Goal: Obtain resource: Obtain resource

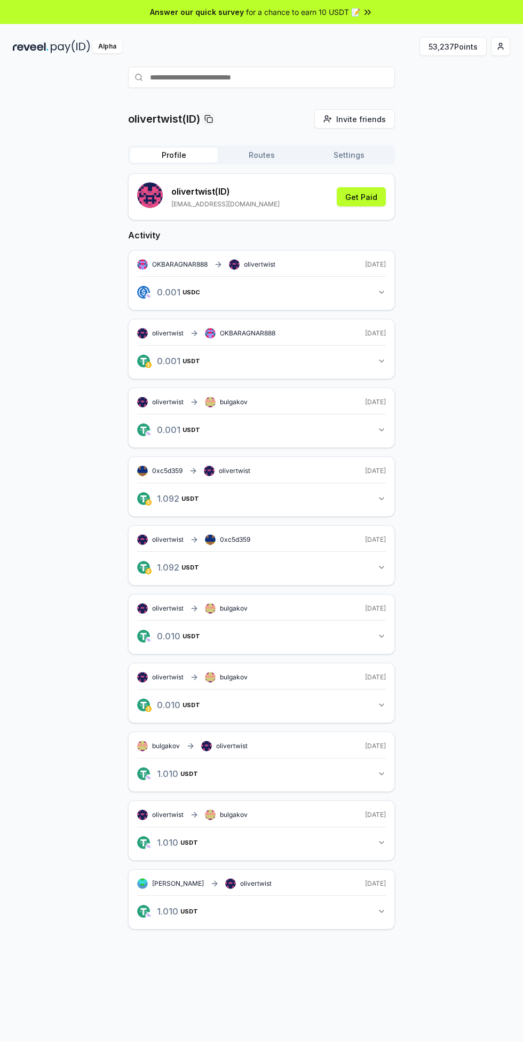
click at [107, 46] on div "Alpha" at bounding box center [107, 46] width 30 height 13
click at [485, 42] on button "53,237 Points" at bounding box center [452, 46] width 67 height 19
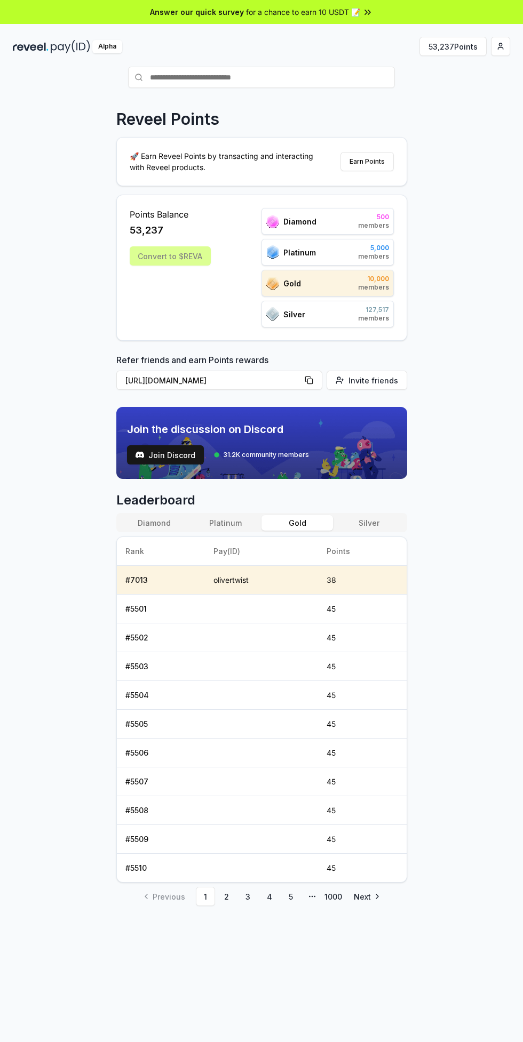
click at [500, 46] on html "Answer our quick survey for a chance to earn 10 USDT 📝 Alpha 53,237 Points Reve…" at bounding box center [261, 521] width 523 height 1042
click at [417, 113] on div "Connect Wallet" at bounding box center [450, 110] width 118 height 18
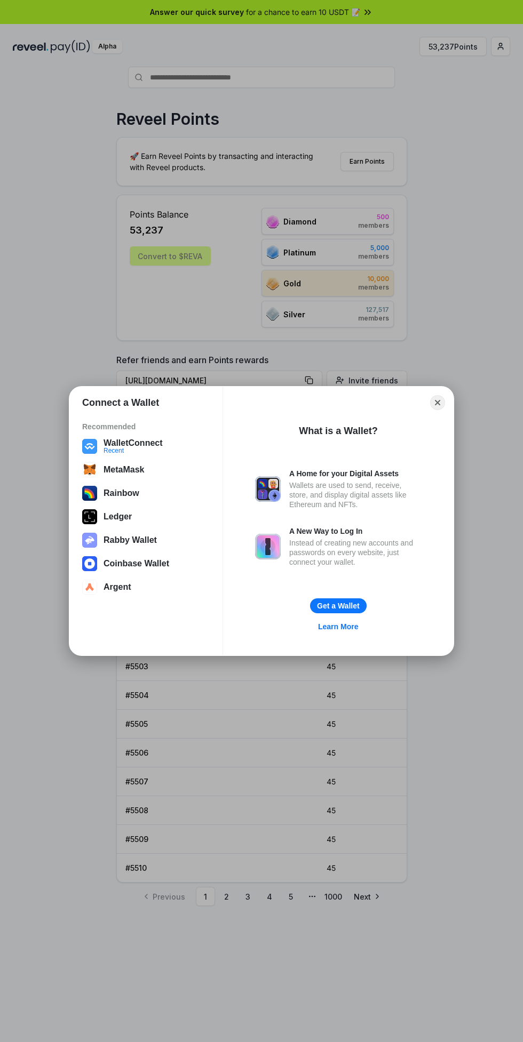
click at [123, 443] on button "WalletConnect Recent" at bounding box center [146, 446] width 134 height 21
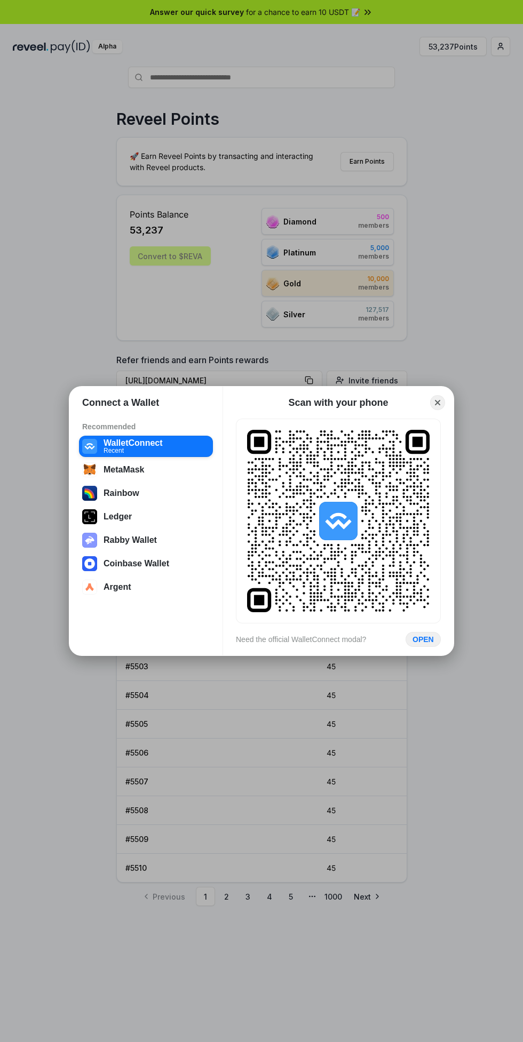
click at [426, 639] on button "OPEN" at bounding box center [422, 639] width 35 height 15
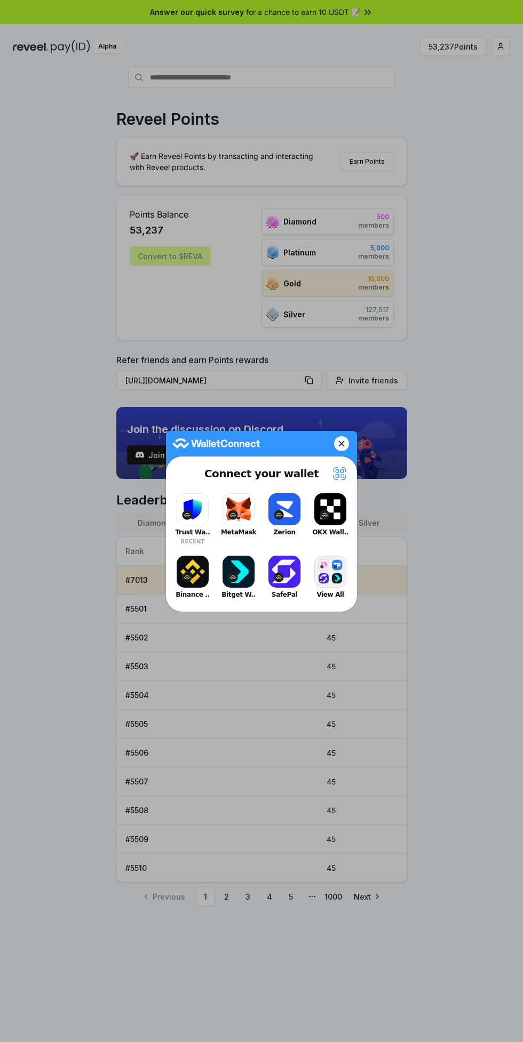
click at [191, 522] on button "Trust Wa.. RECENT" at bounding box center [192, 519] width 43 height 57
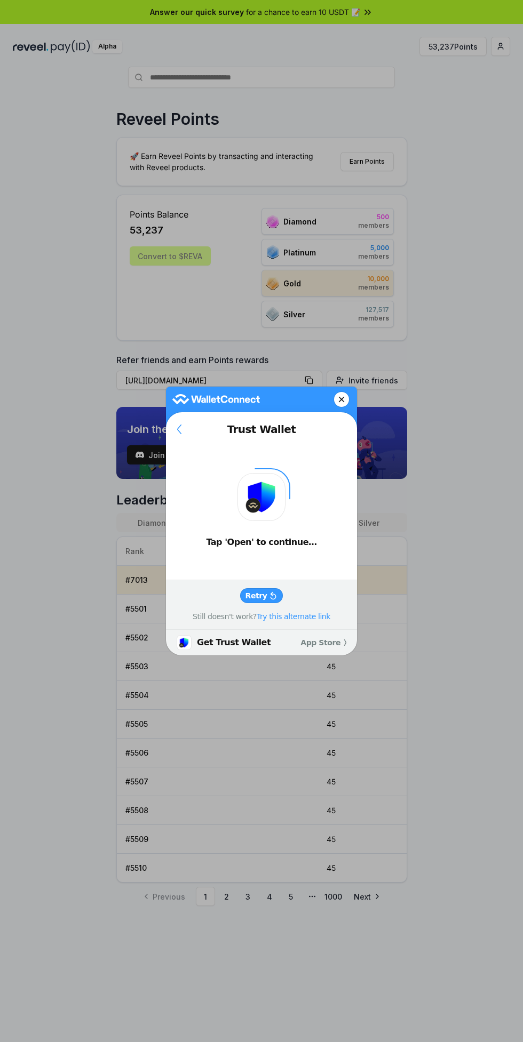
click at [271, 593] on icon at bounding box center [273, 595] width 8 height 9
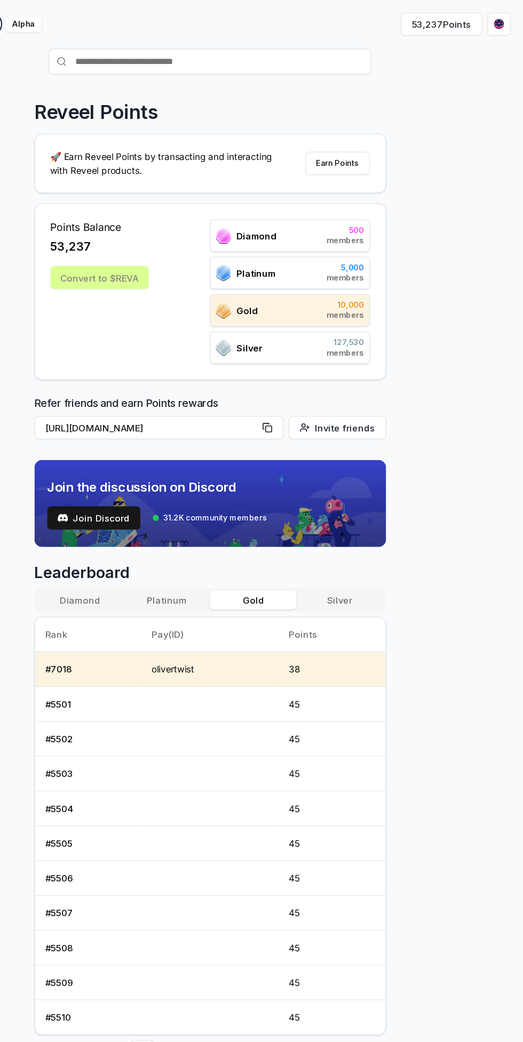
click at [157, 523] on button "Diamond" at bounding box center [153, 522] width 71 height 15
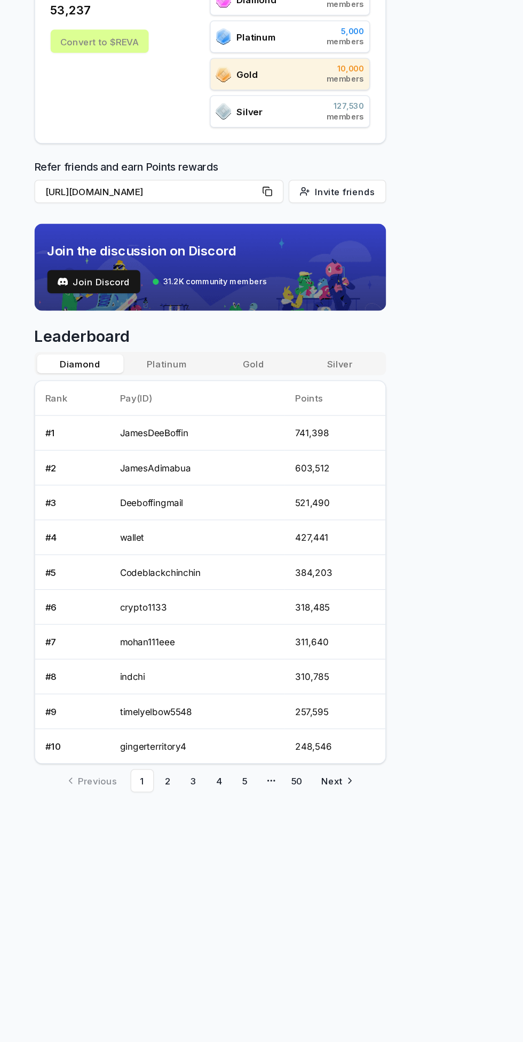
click at [226, 821] on link "2" at bounding box center [226, 821] width 19 height 19
